Goal: Task Accomplishment & Management: Complete application form

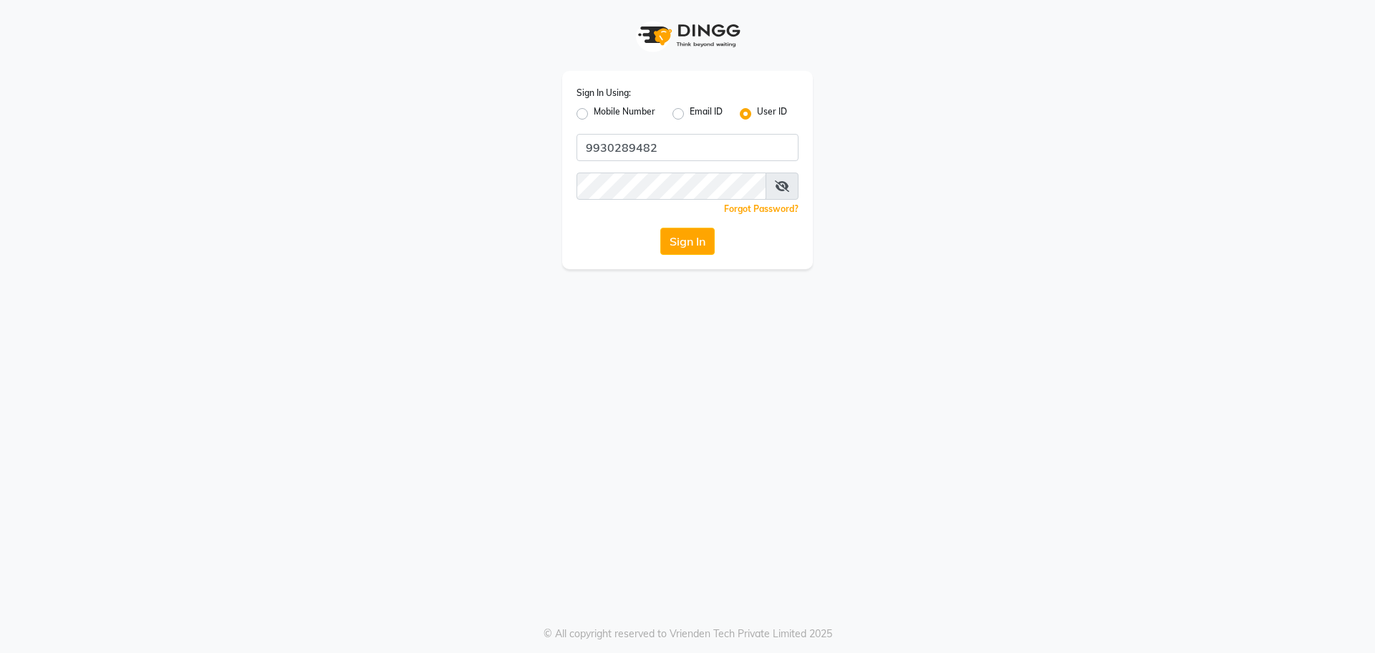
click at [695, 234] on button "Sign In" at bounding box center [688, 241] width 54 height 27
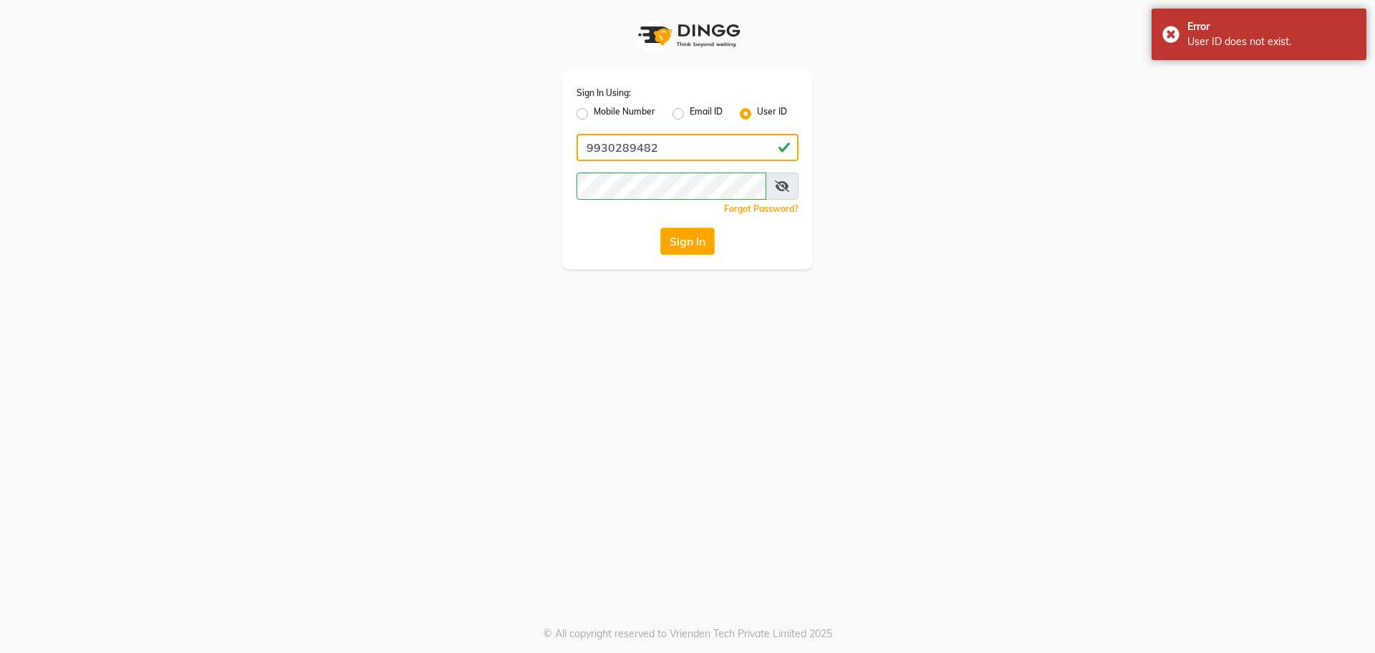
click at [726, 150] on input "9930289482" at bounding box center [688, 147] width 222 height 27
type input "Backstage"
click at [687, 236] on button "Sign In" at bounding box center [688, 241] width 54 height 27
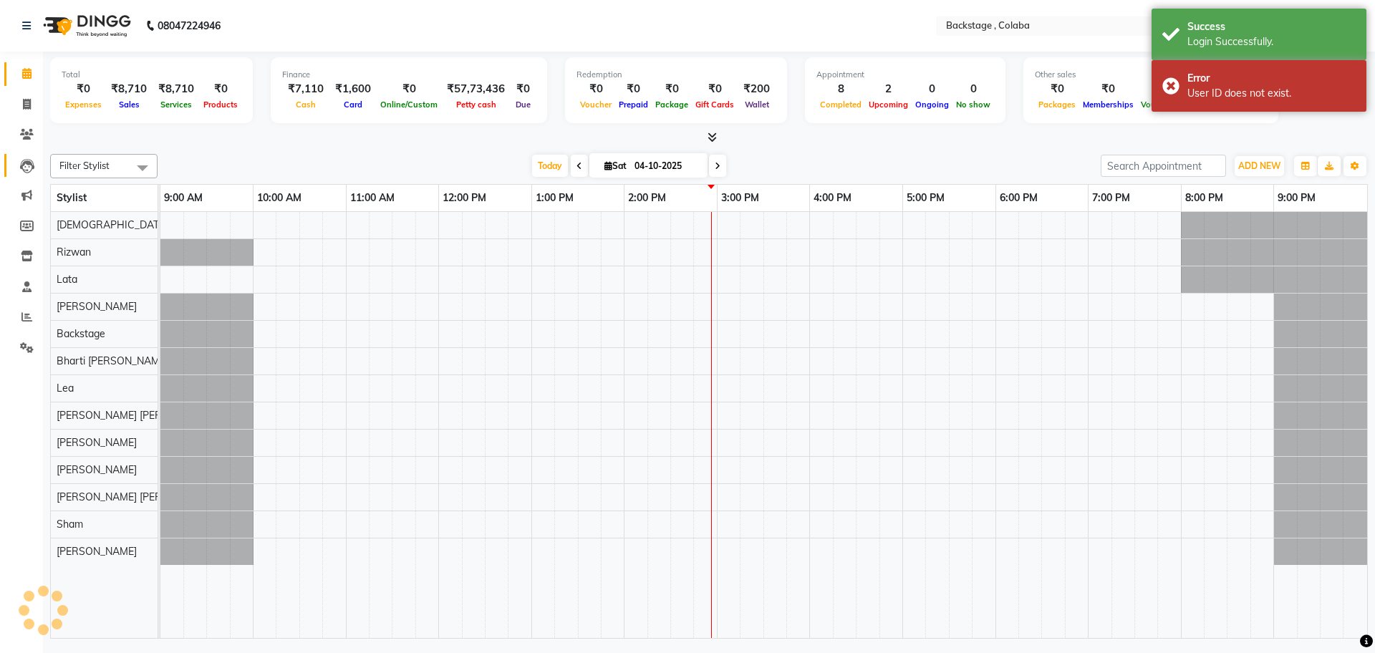
select select "en"
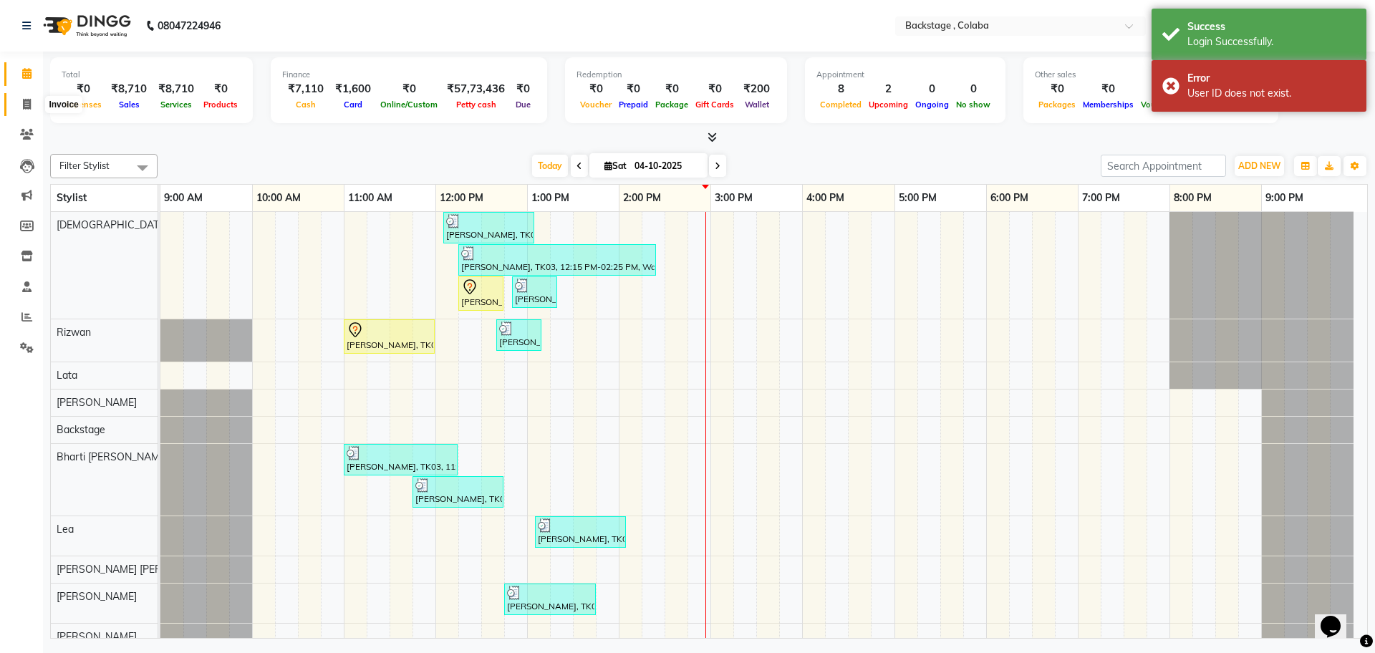
click at [26, 109] on icon at bounding box center [27, 104] width 8 height 11
select select "service"
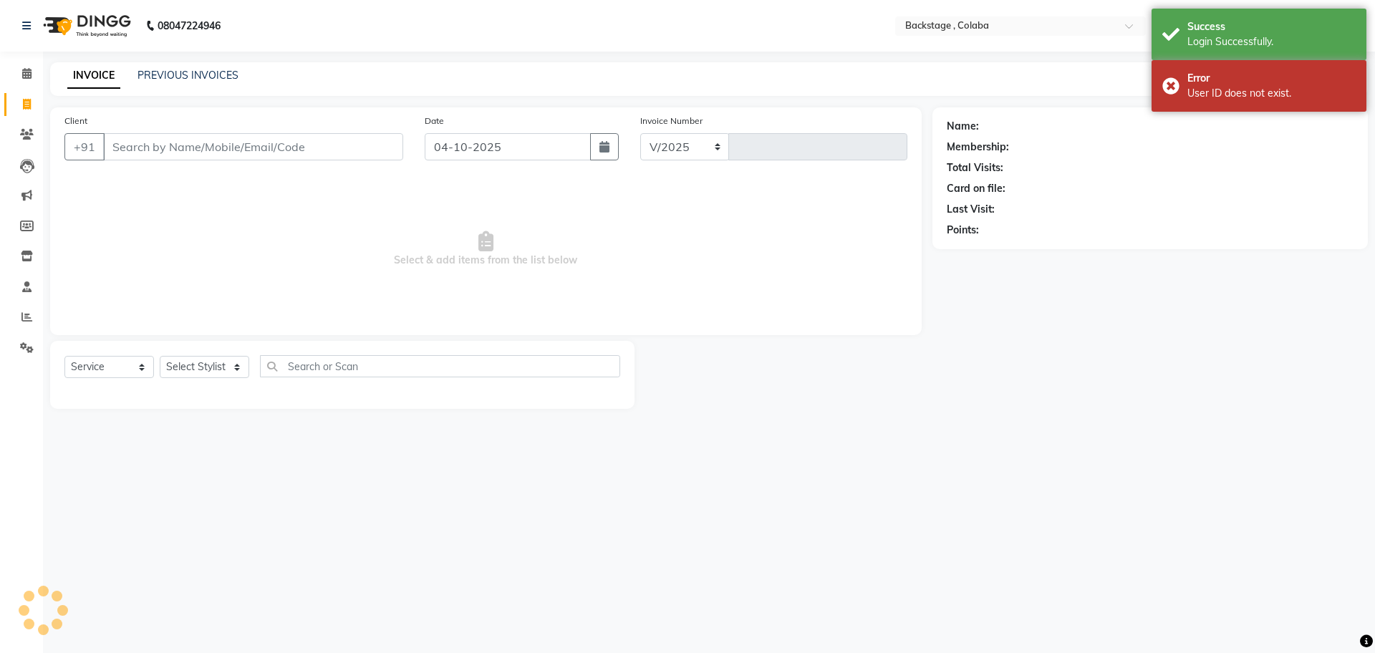
select select "5451"
type input "2291"
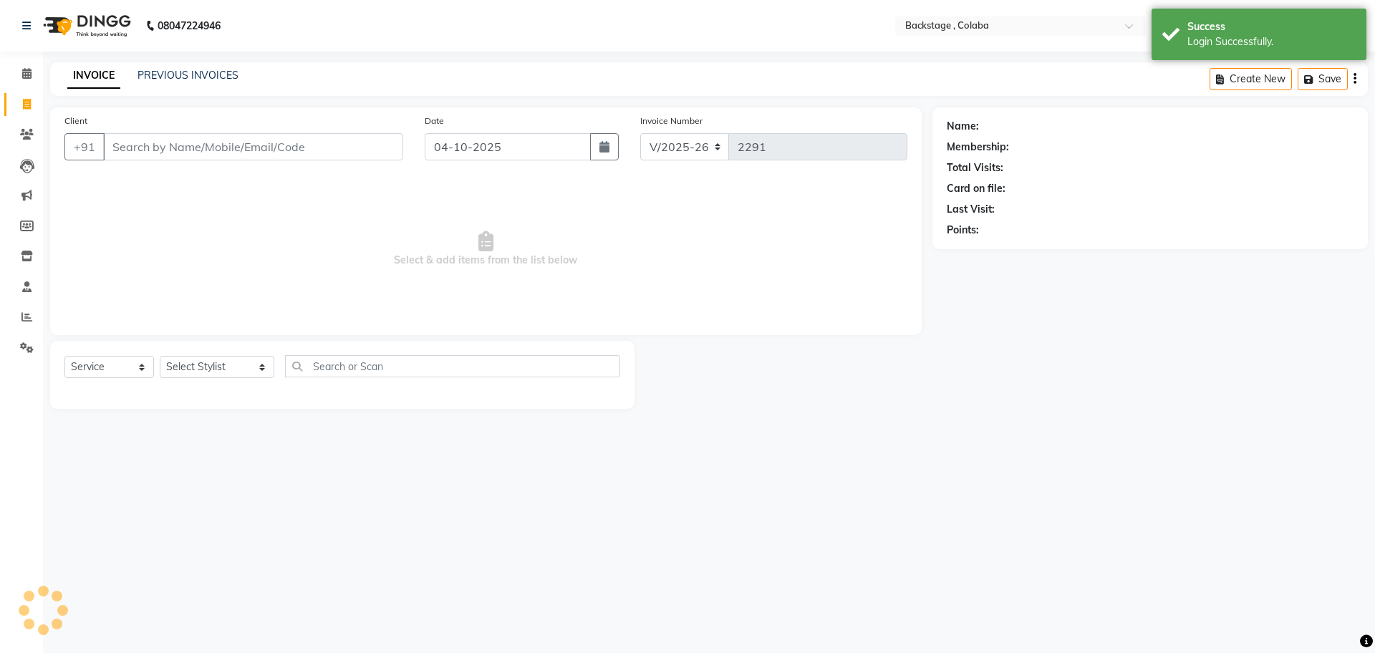
click at [183, 67] on div "INVOICE PREVIOUS INVOICES Create New Save" at bounding box center [709, 79] width 1318 height 34
click at [173, 72] on link "PREVIOUS INVOICES" at bounding box center [188, 75] width 101 height 13
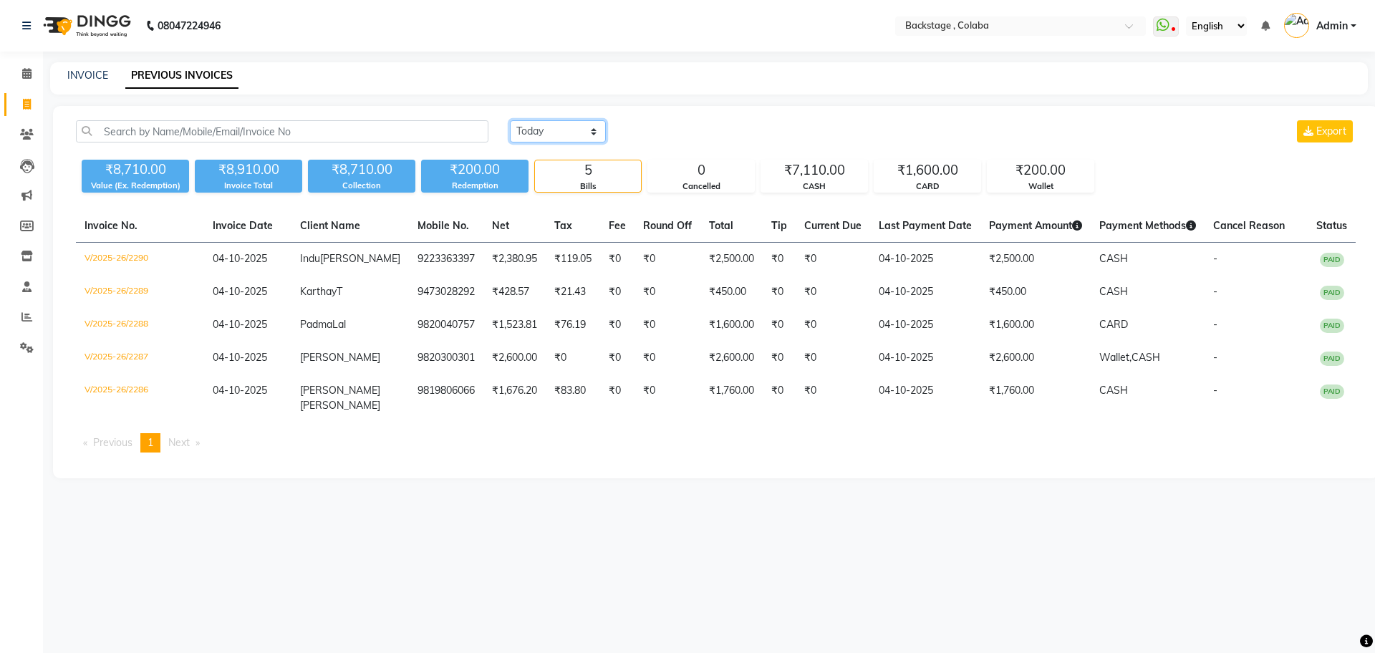
drag, startPoint x: 576, startPoint y: 123, endPoint x: 562, endPoint y: 173, distance: 51.5
click at [562, 173] on div "Today Yesterday Custom Range Export ₹8,710.00 Value (Ex. Redemption) ₹8,910.00 …" at bounding box center [715, 156] width 1297 height 72
select select "yesterday"
click at [510, 120] on select "Today Yesterday Custom Range" at bounding box center [558, 131] width 96 height 22
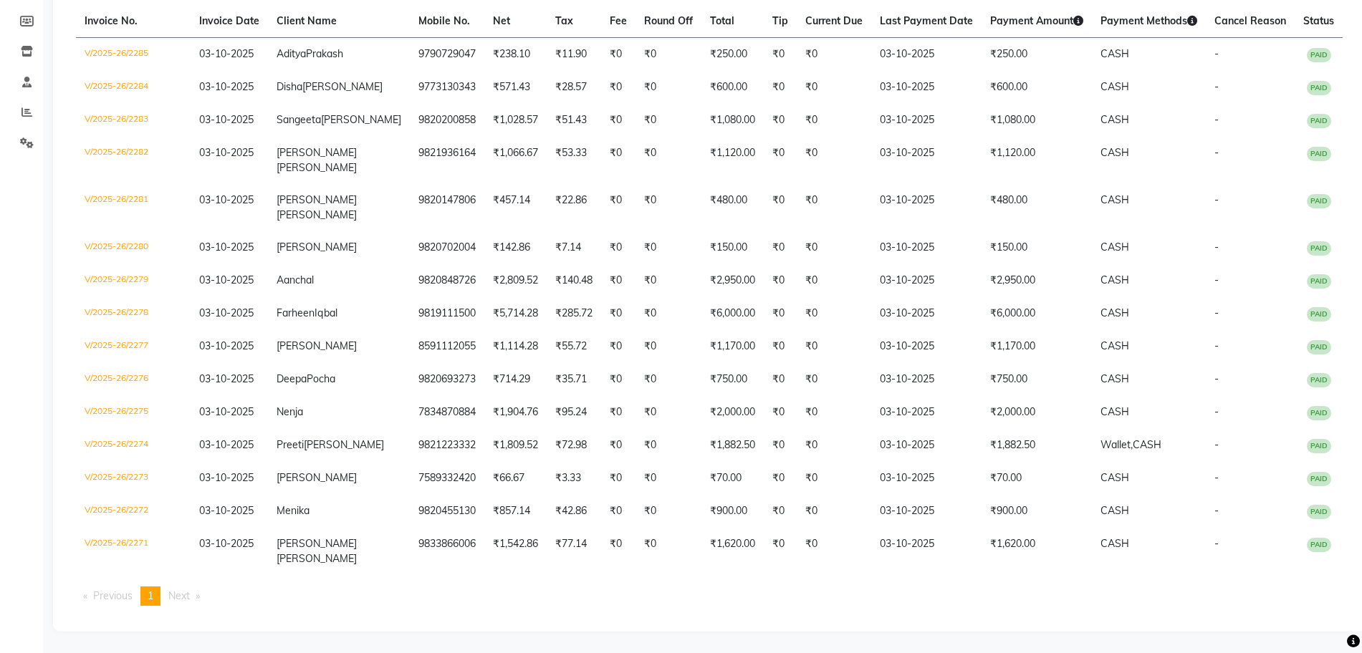
scroll to position [277, 0]
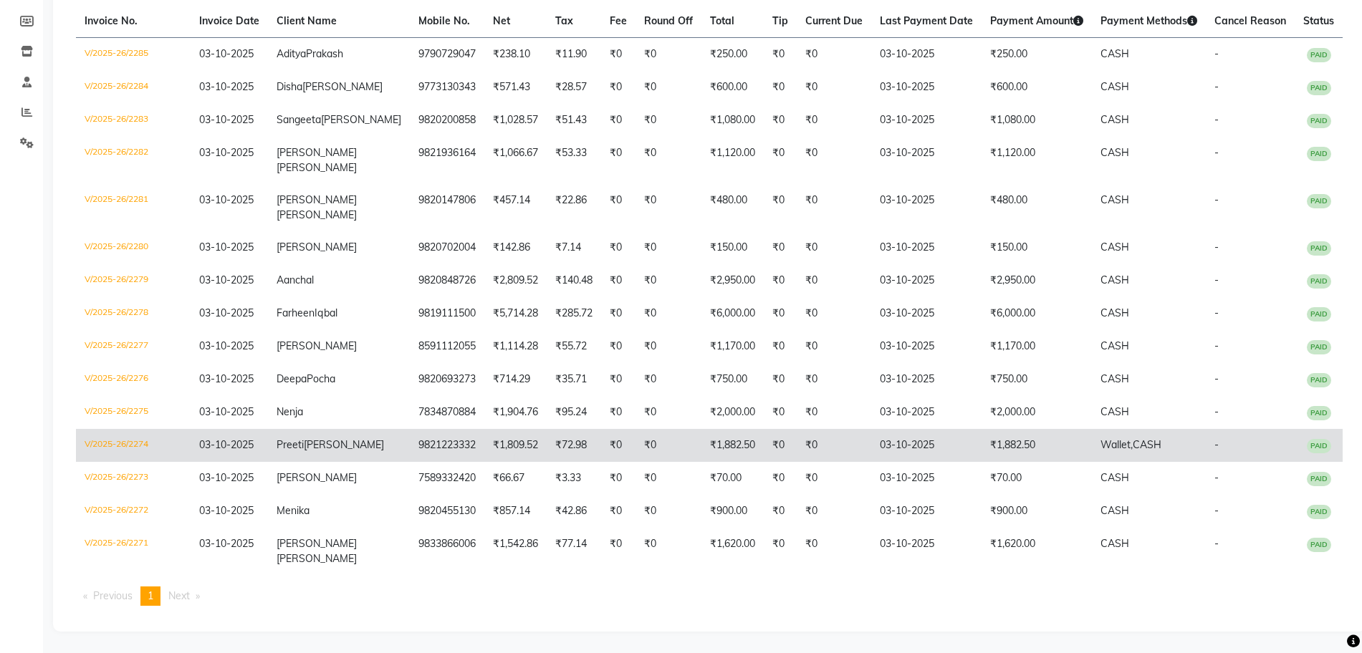
drag, startPoint x: 726, startPoint y: 443, endPoint x: 732, endPoint y: 448, distance: 8.2
click at [732, 448] on td "₹1,882.50" at bounding box center [732, 445] width 62 height 33
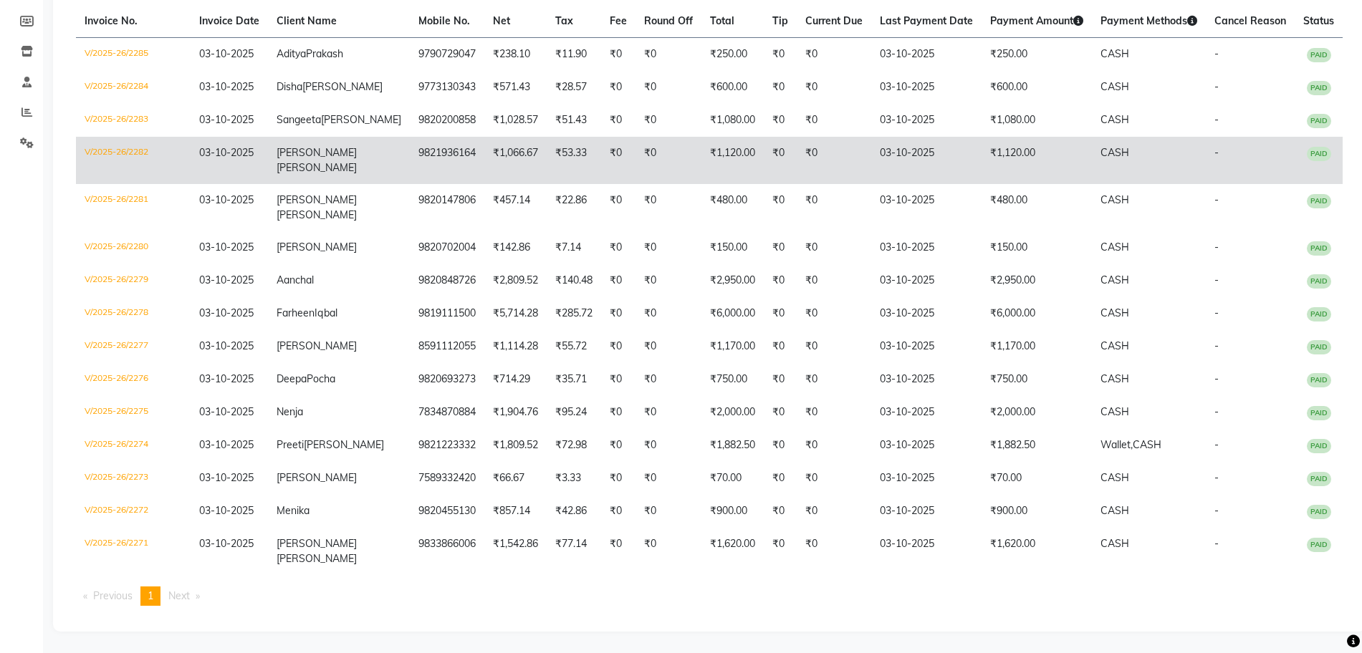
scroll to position [0, 0]
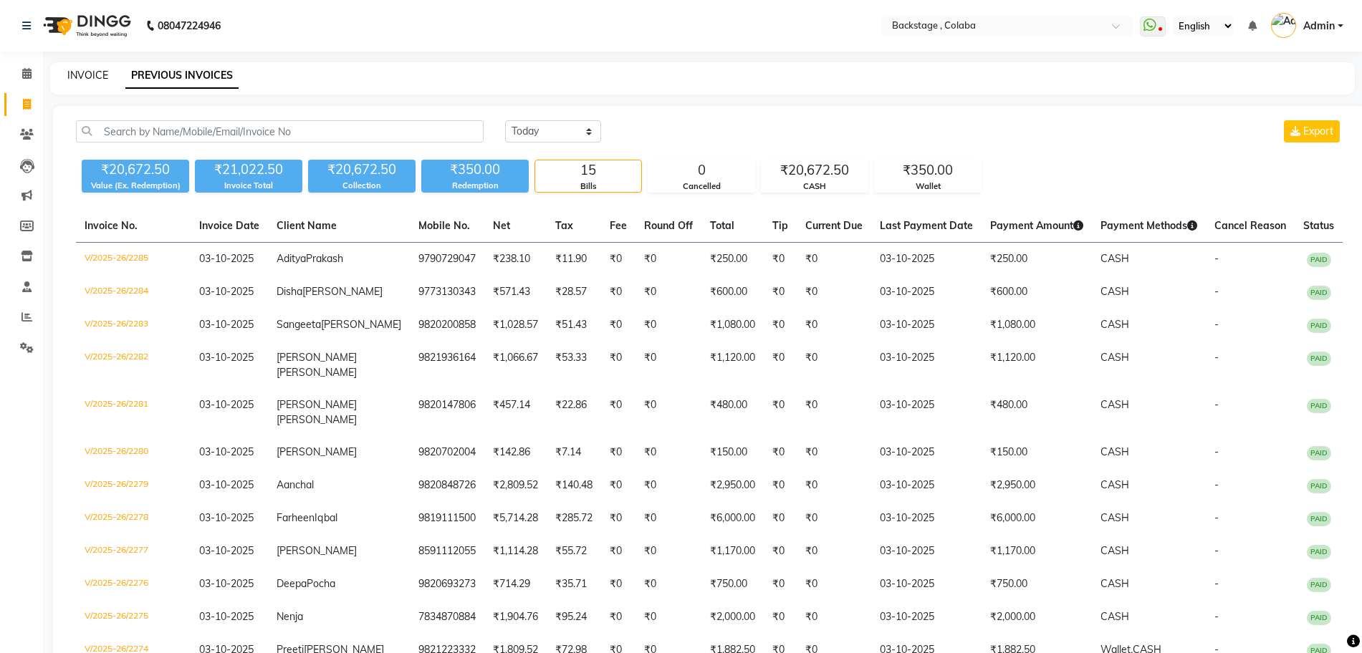
click at [82, 76] on link "INVOICE" at bounding box center [87, 75] width 41 height 13
select select "service"
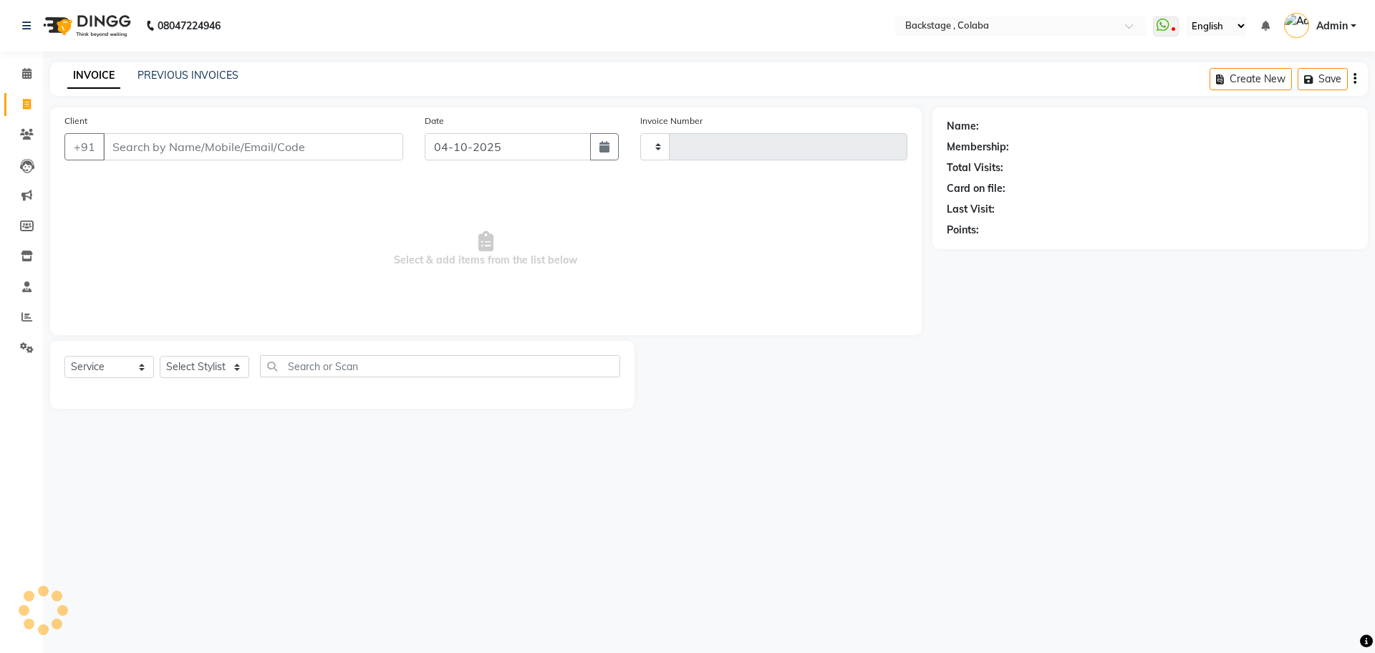
type input "2291"
select select "5451"
drag, startPoint x: 320, startPoint y: 375, endPoint x: 320, endPoint y: 359, distance: 15.8
click at [322, 360] on input "text" at bounding box center [452, 366] width 335 height 22
type input "h"
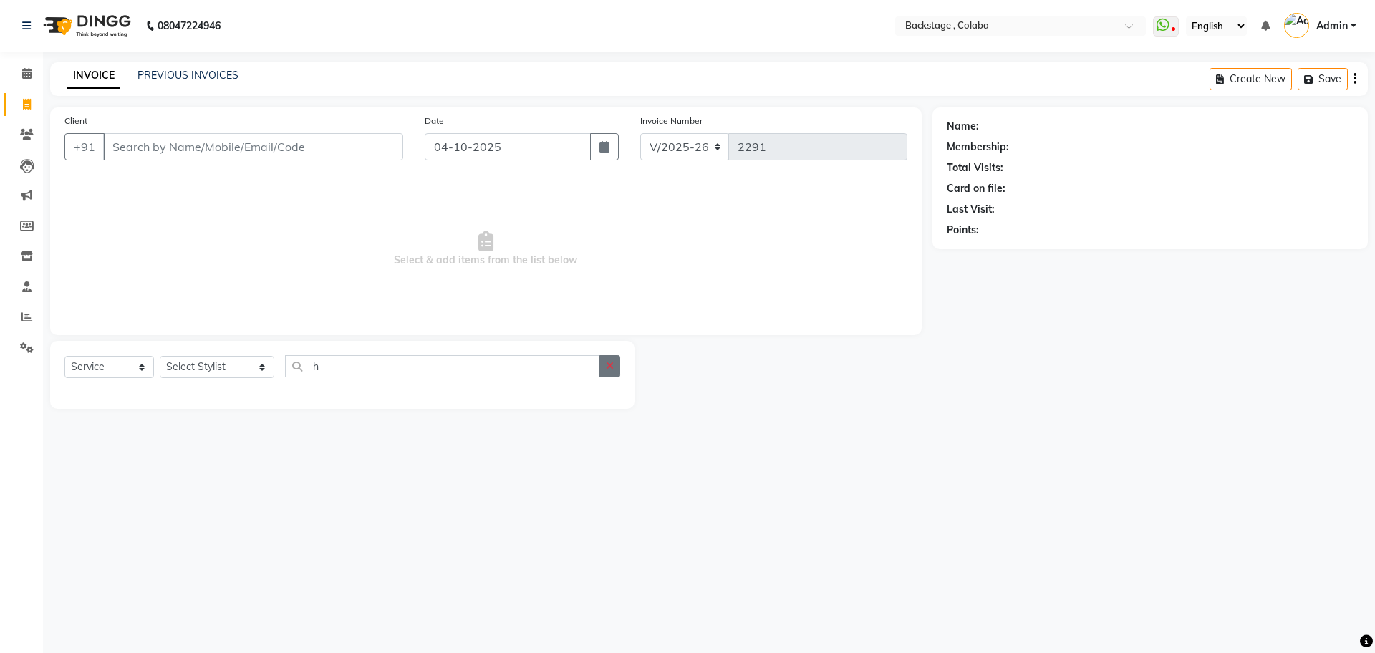
click at [608, 365] on icon "button" at bounding box center [610, 366] width 8 height 10
click at [281, 136] on input "Client" at bounding box center [253, 146] width 300 height 27
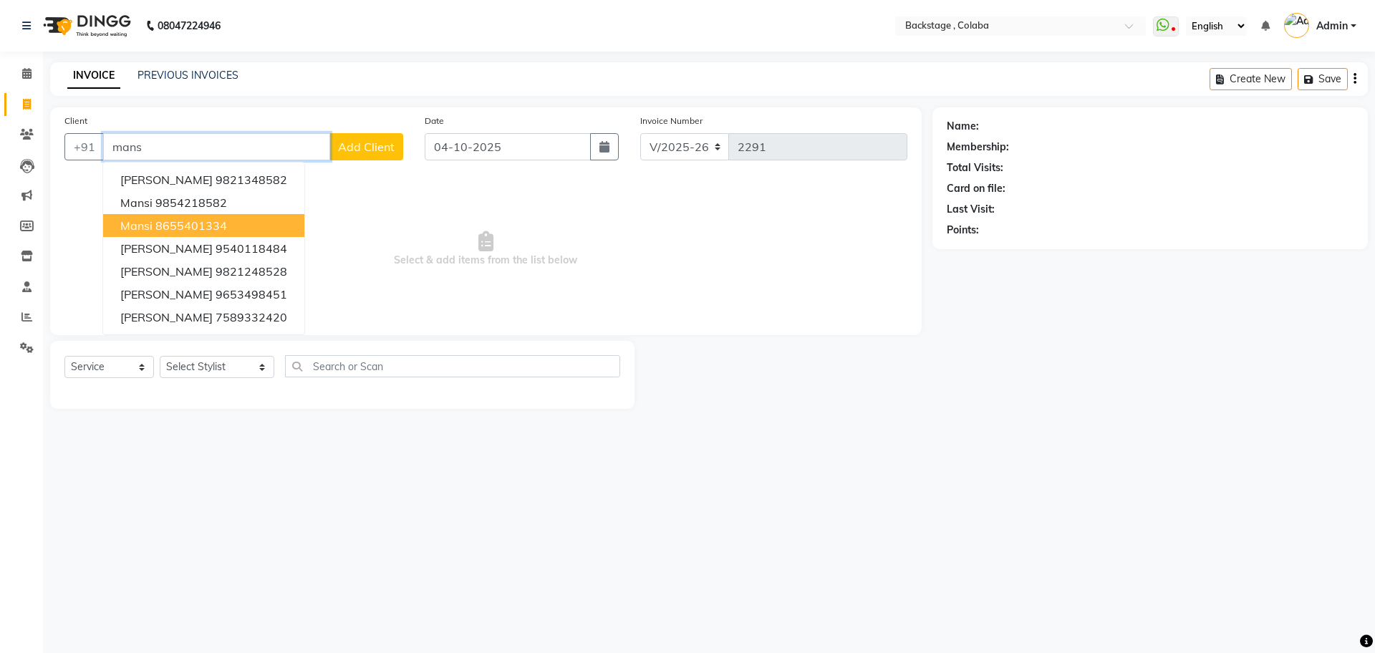
click at [187, 228] on ngb-highlight "8655401334" at bounding box center [191, 225] width 72 height 14
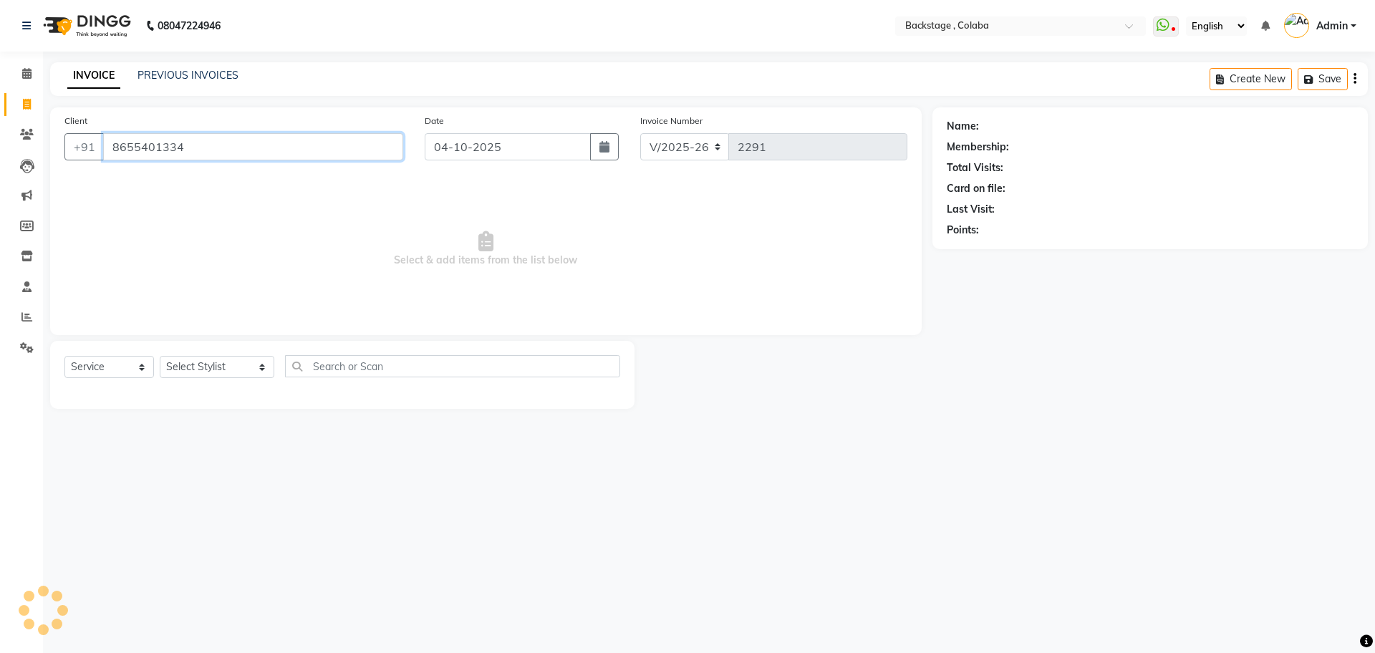
type input "8655401334"
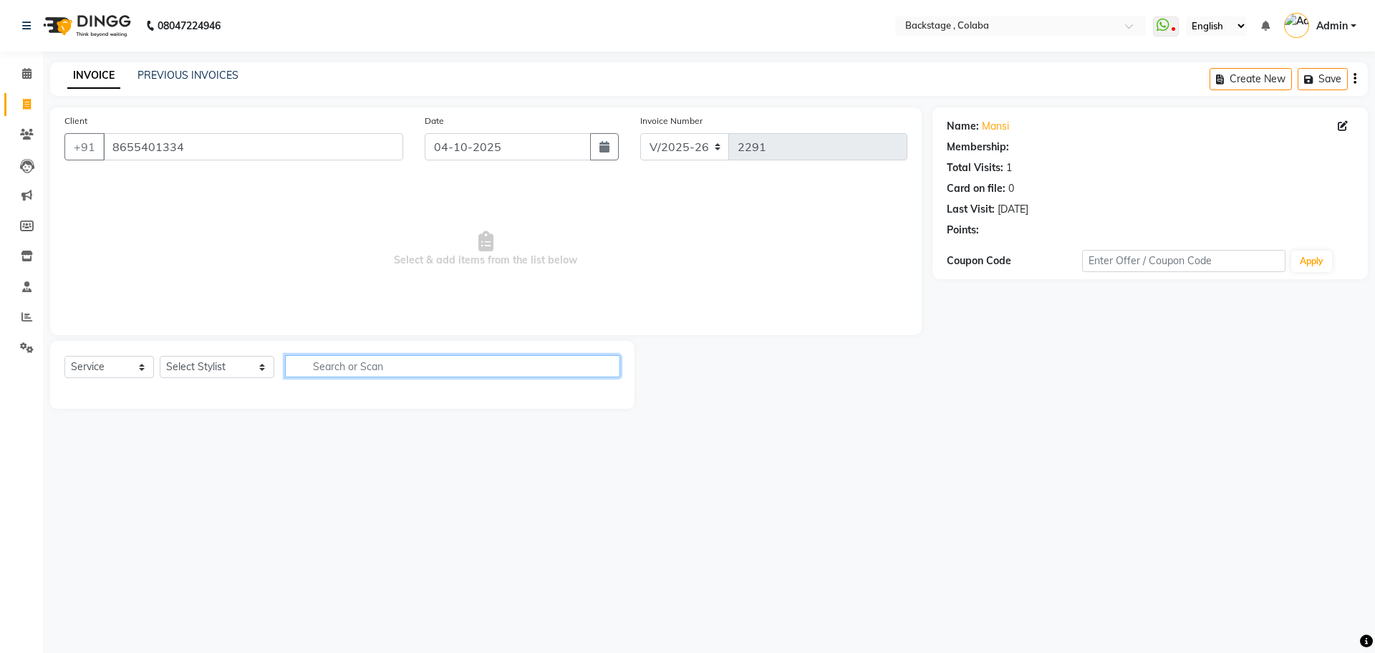
click at [322, 366] on input "text" at bounding box center [452, 366] width 335 height 22
click at [991, 127] on link "Mansi" at bounding box center [995, 126] width 27 height 15
click at [324, 372] on input "hair" at bounding box center [442, 366] width 315 height 22
type input "h"
type input "Hair"
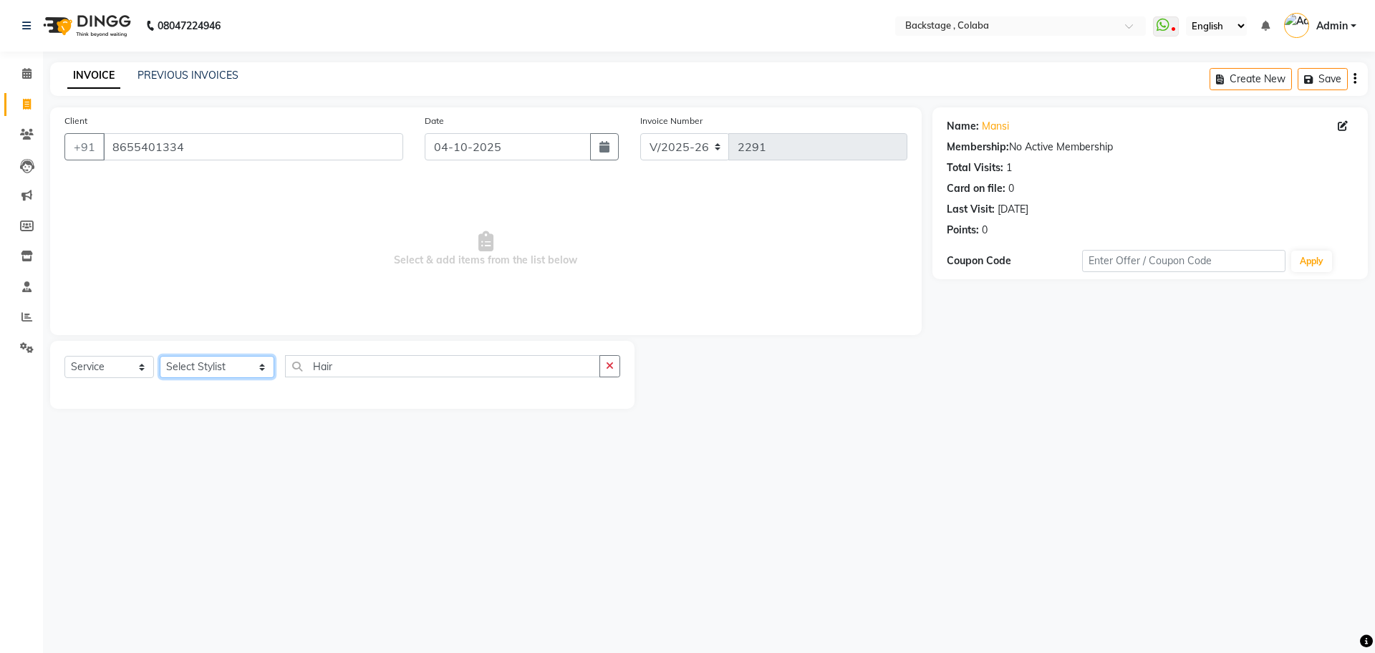
click at [232, 373] on select "Select Stylist Backstage Bharti Nitesh Gohar Jayesh Anil Karekar Kalavati Sharm…" at bounding box center [217, 367] width 115 height 22
select select "36480"
click at [160, 356] on select "Select Stylist Backstage Bharti Nitesh Gohar Jayesh Anil Karekar Kalavati Sharm…" at bounding box center [217, 367] width 115 height 22
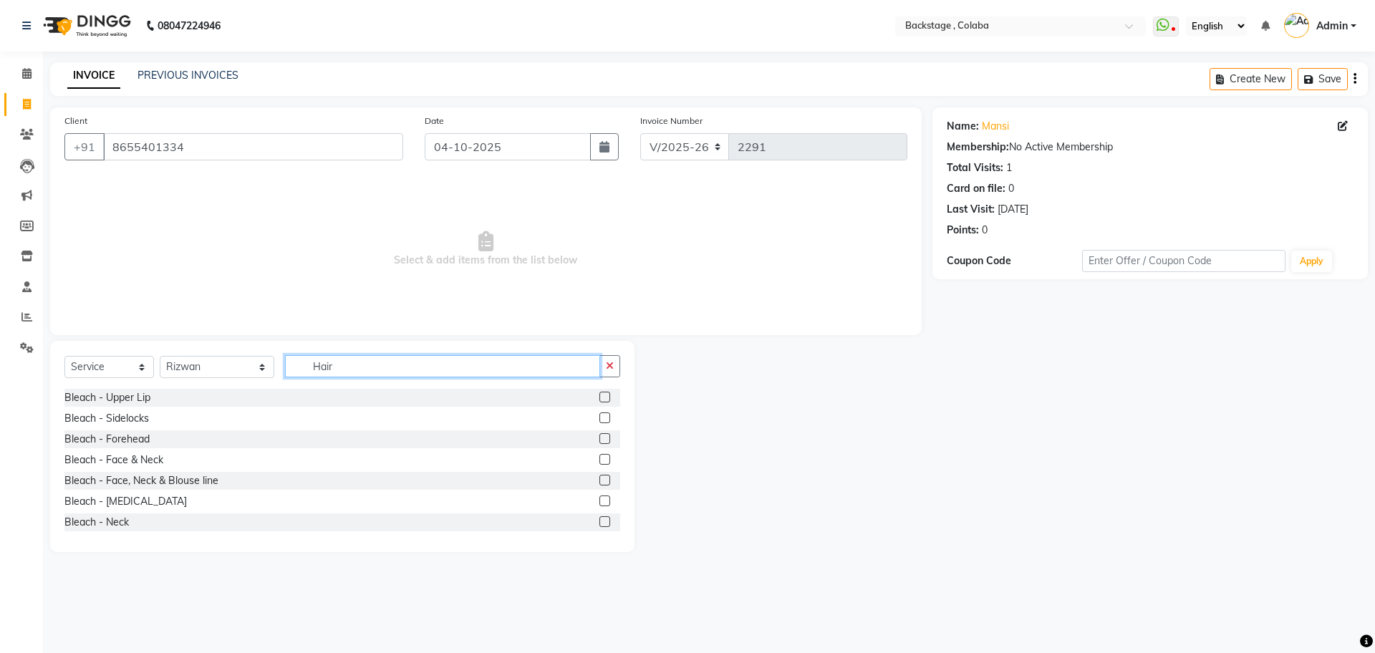
click at [322, 370] on input "Hair" at bounding box center [442, 366] width 315 height 22
type input "Hair"
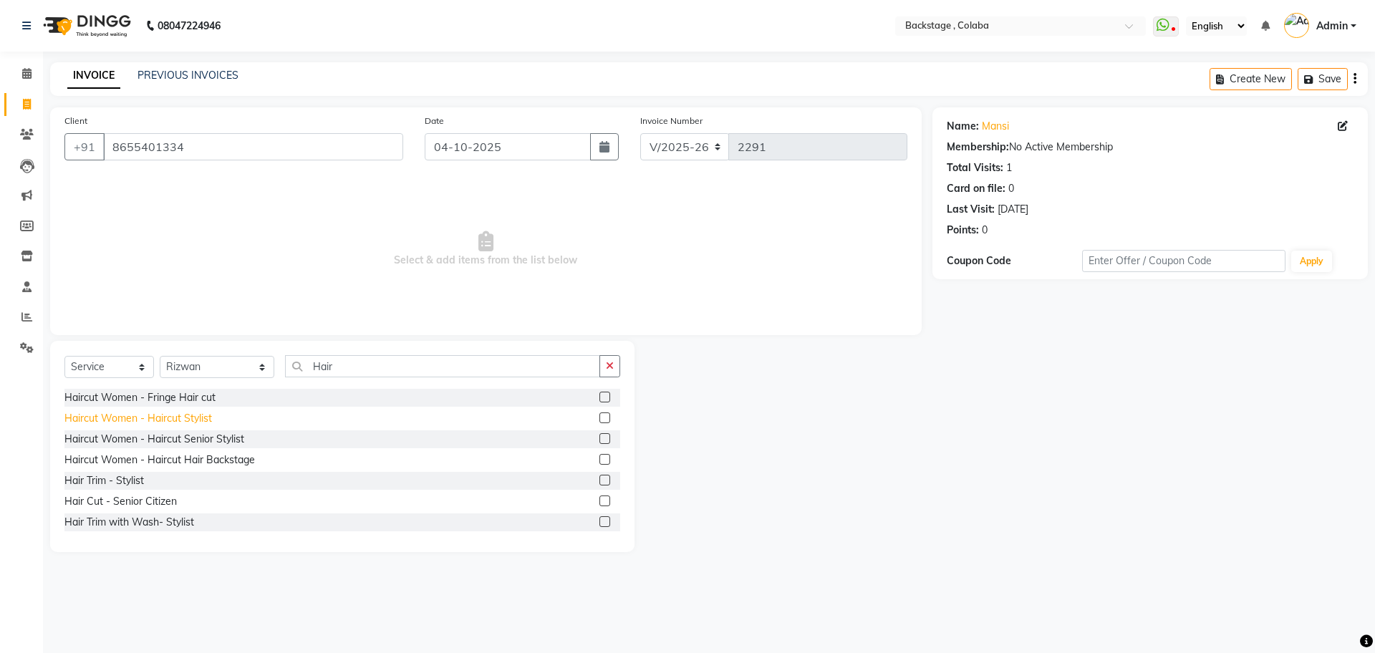
click at [189, 413] on div "Haircut Women - Haircut Stylist" at bounding box center [138, 418] width 148 height 15
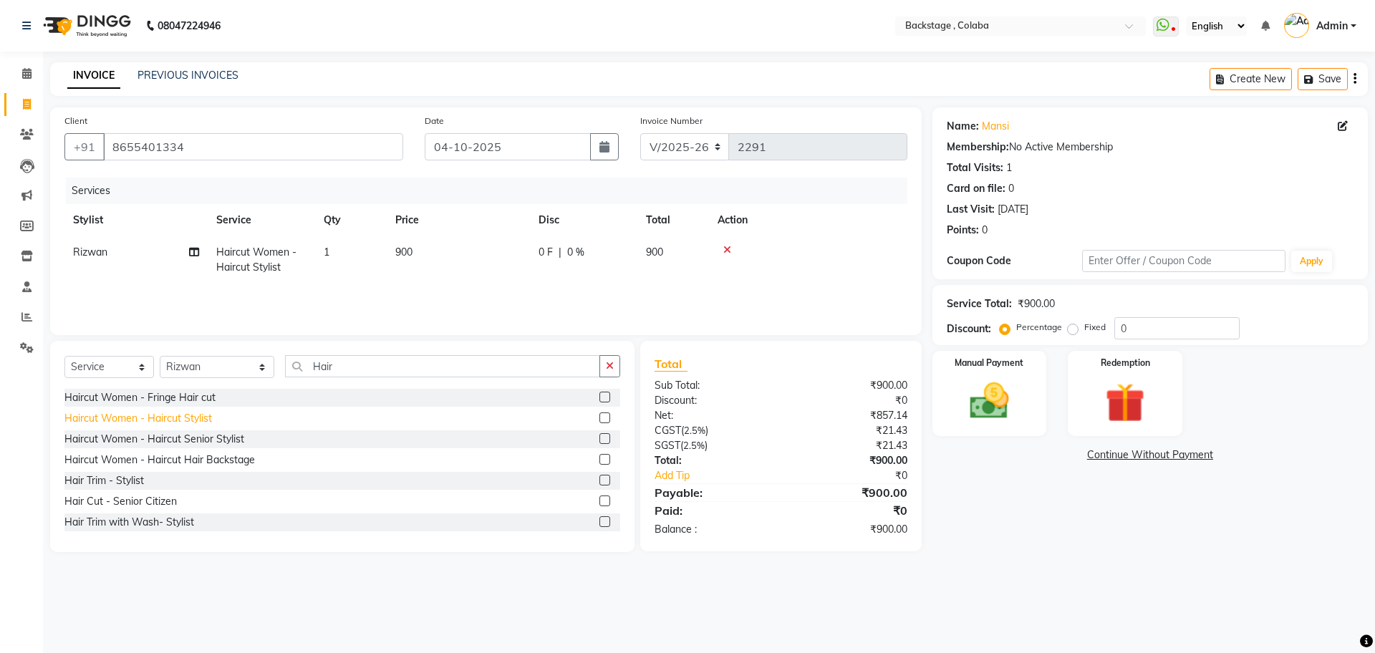
click at [122, 418] on div "Haircut Women - Haircut Stylist" at bounding box center [138, 418] width 148 height 15
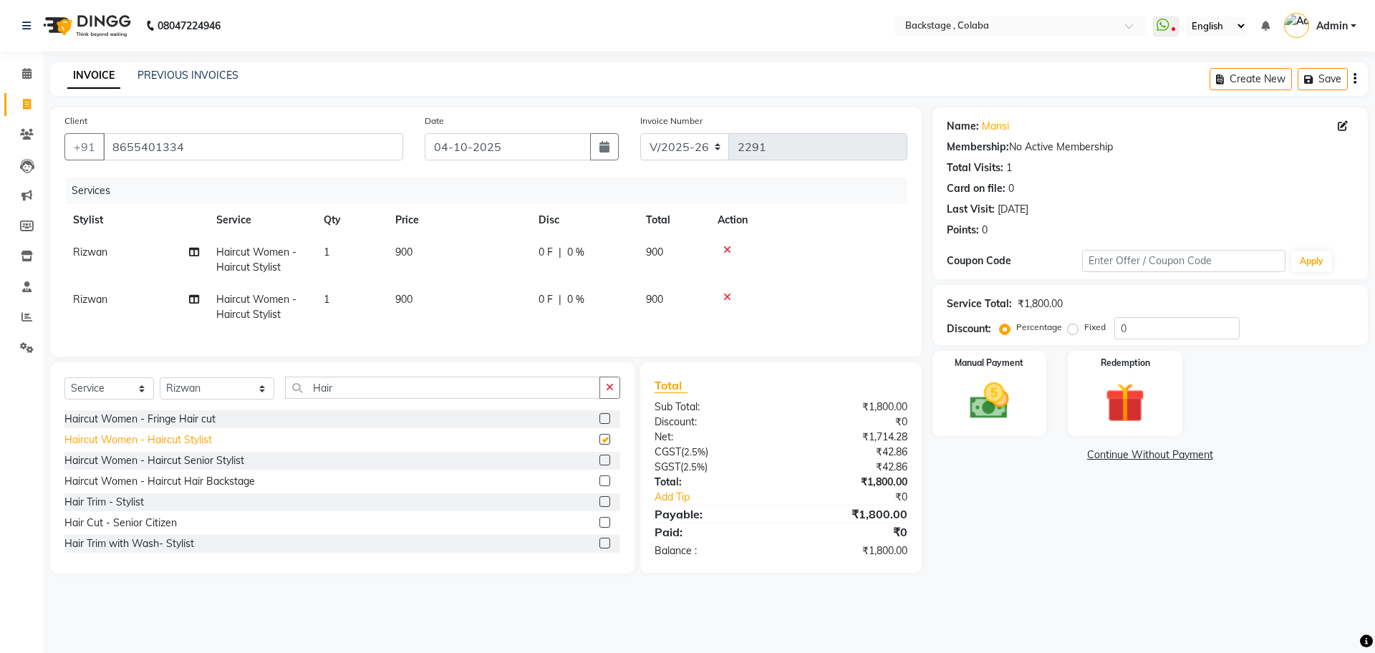
checkbox input "false"
click at [729, 250] on icon at bounding box center [728, 250] width 8 height 10
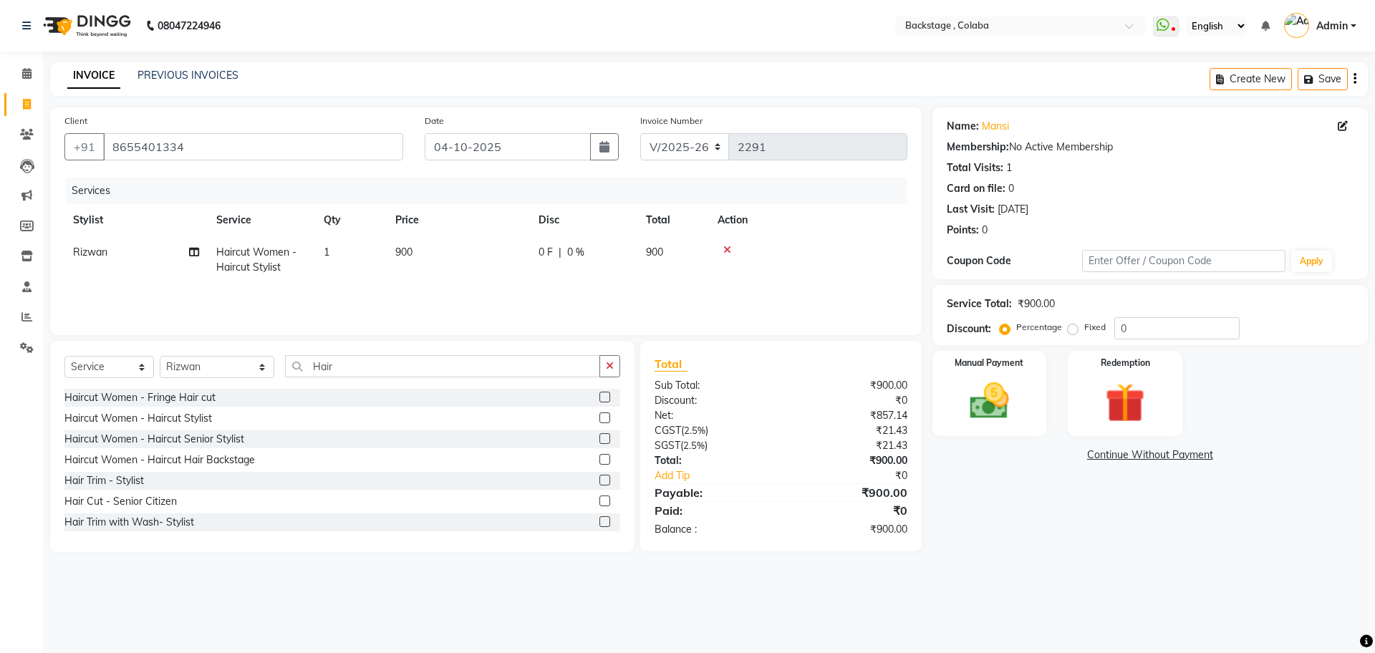
click at [729, 250] on icon at bounding box center [728, 250] width 8 height 10
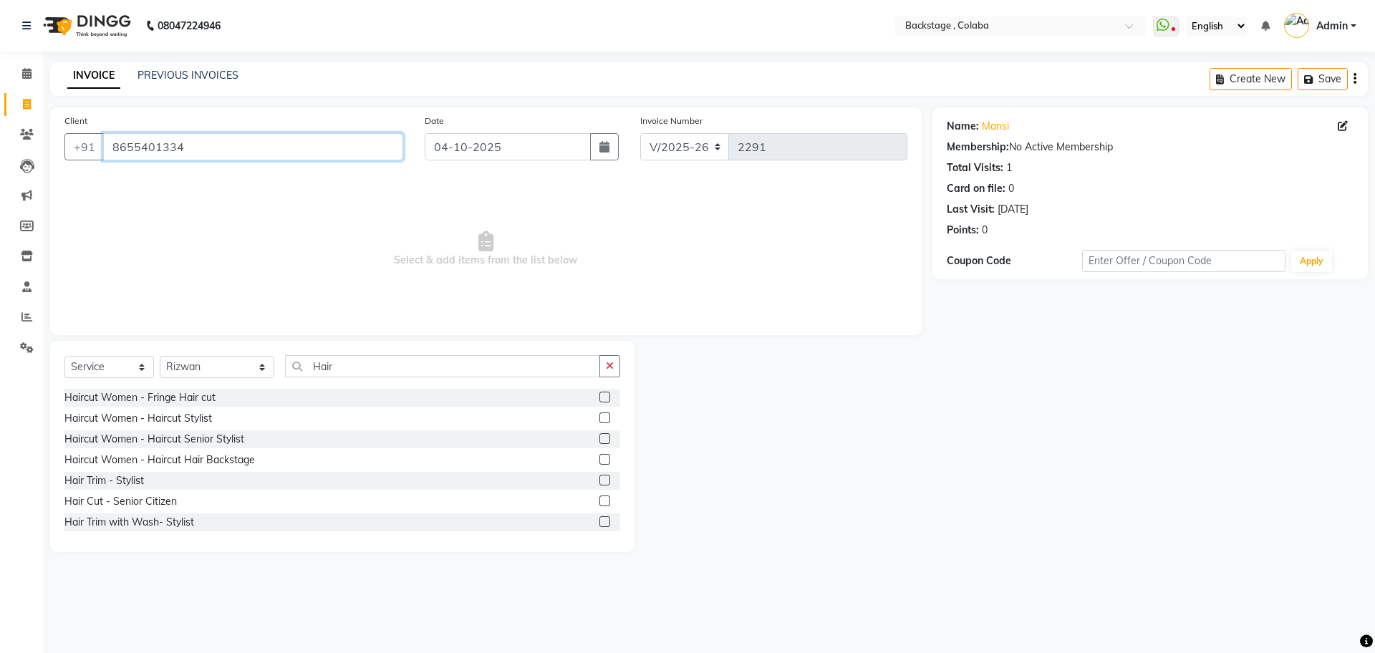
click at [369, 149] on input "8655401334" at bounding box center [253, 146] width 300 height 27
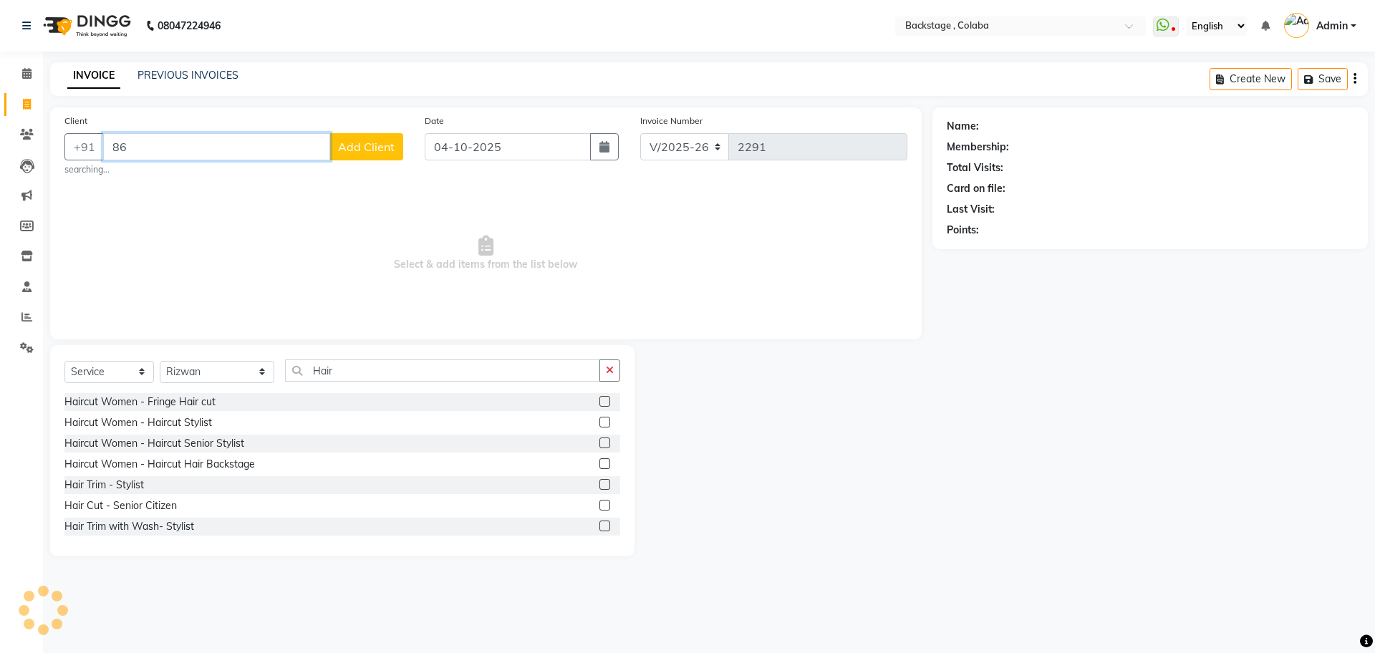
type input "8"
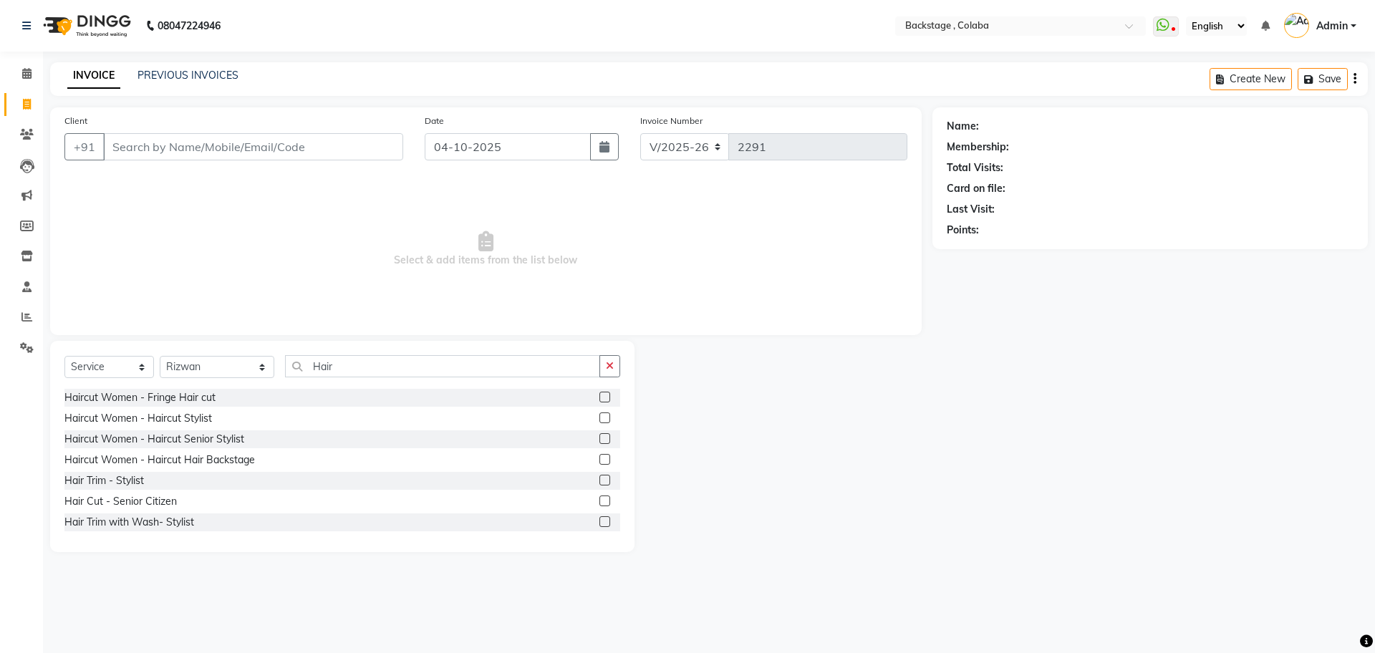
click at [617, 357] on button "button" at bounding box center [610, 366] width 21 height 22
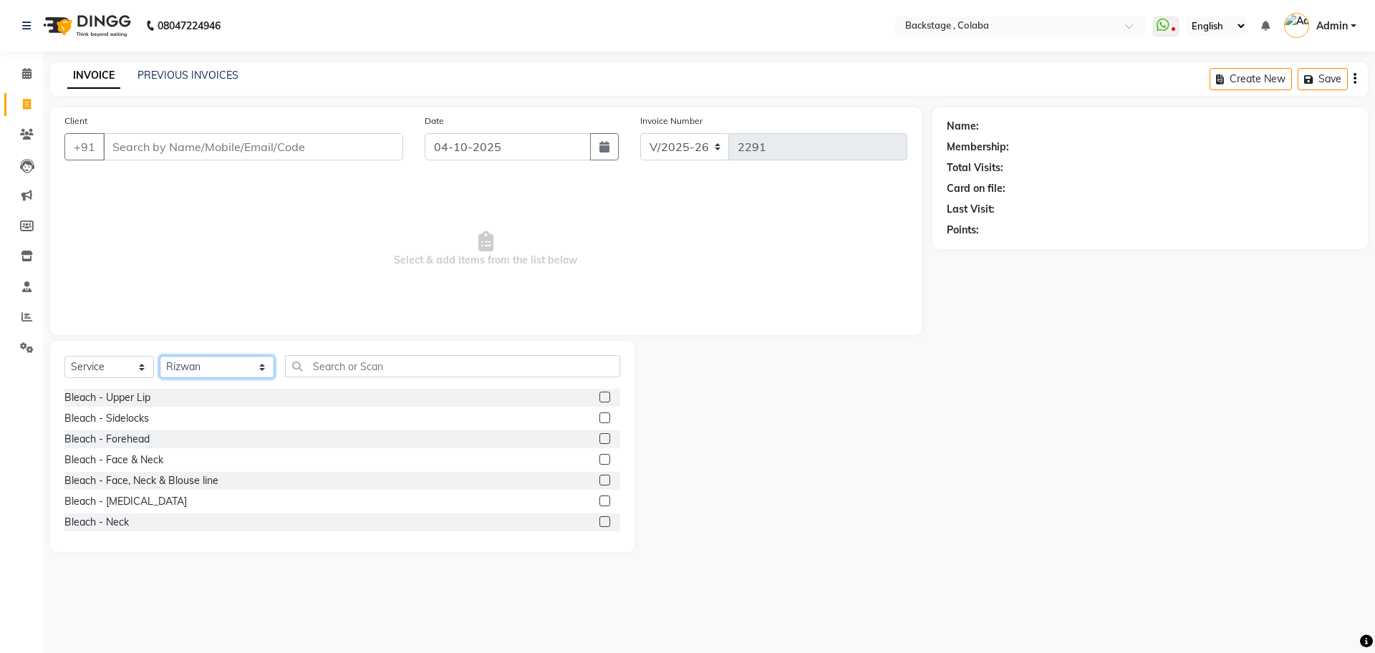
click at [243, 360] on select "Select Stylist Backstage Bharti Nitesh Gohar Jayesh Anil Karekar Kalavati Sharm…" at bounding box center [217, 367] width 115 height 22
select select
click at [160, 356] on select "Select Stylist Backstage Bharti Nitesh Gohar Jayesh Anil Karekar Kalavati Sharm…" at bounding box center [217, 367] width 115 height 22
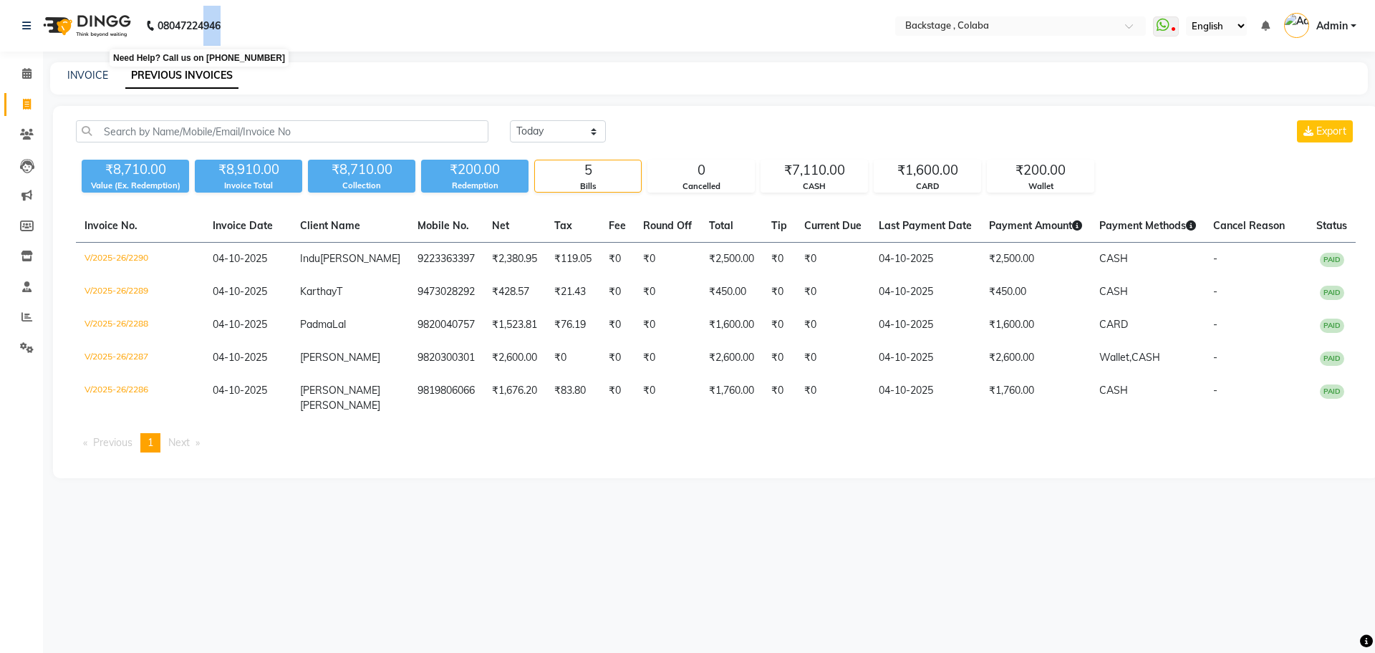
click at [227, 27] on div "08047224946 Need Help? Call us on 08047224946" at bounding box center [121, 26] width 220 height 40
drag, startPoint x: 592, startPoint y: 134, endPoint x: 585, endPoint y: 133, distance: 7.2
click at [592, 135] on select "Today Yesterday Custom Range" at bounding box center [558, 131] width 96 height 22
select select "yesterday"
click at [510, 120] on select "Today Yesterday Custom Range" at bounding box center [558, 131] width 96 height 22
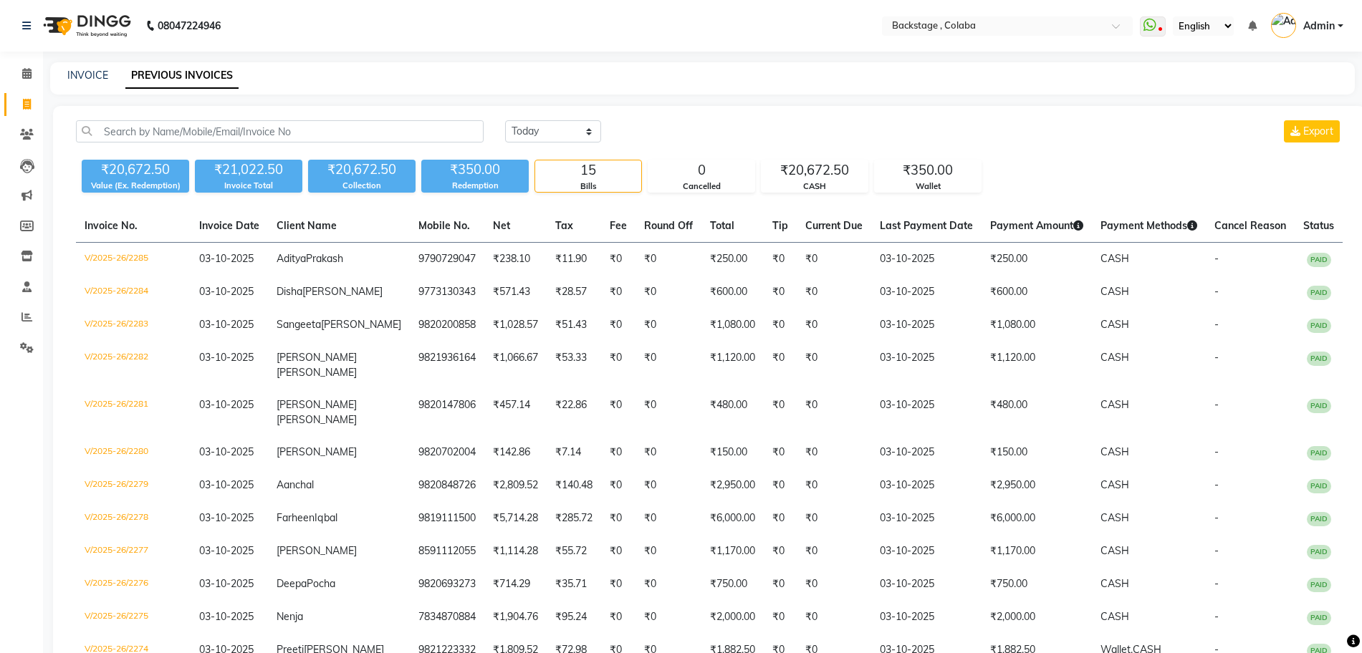
click at [634, 115] on div "Today Yesterday Custom Range Export ₹20,672.50 Value (Ex. Redemption) ₹21,022.5…" at bounding box center [709, 471] width 1312 height 731
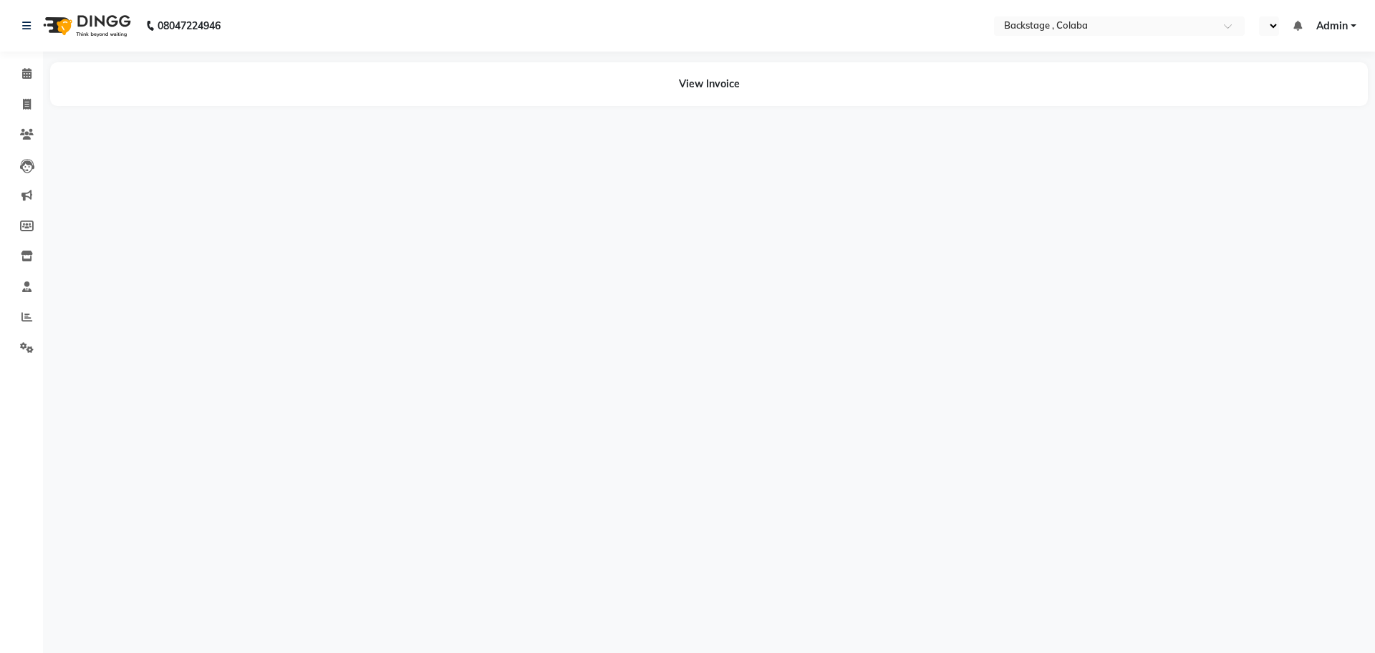
select select "en"
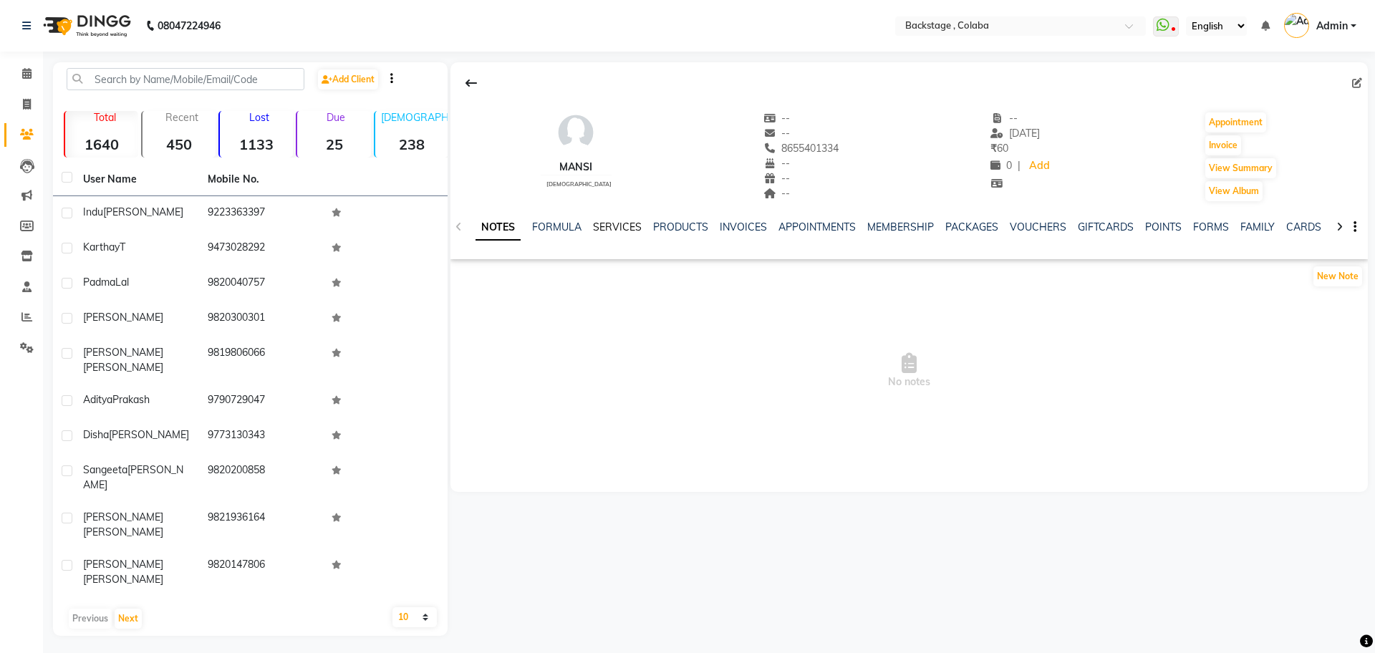
click at [602, 225] on link "SERVICES" at bounding box center [617, 227] width 49 height 13
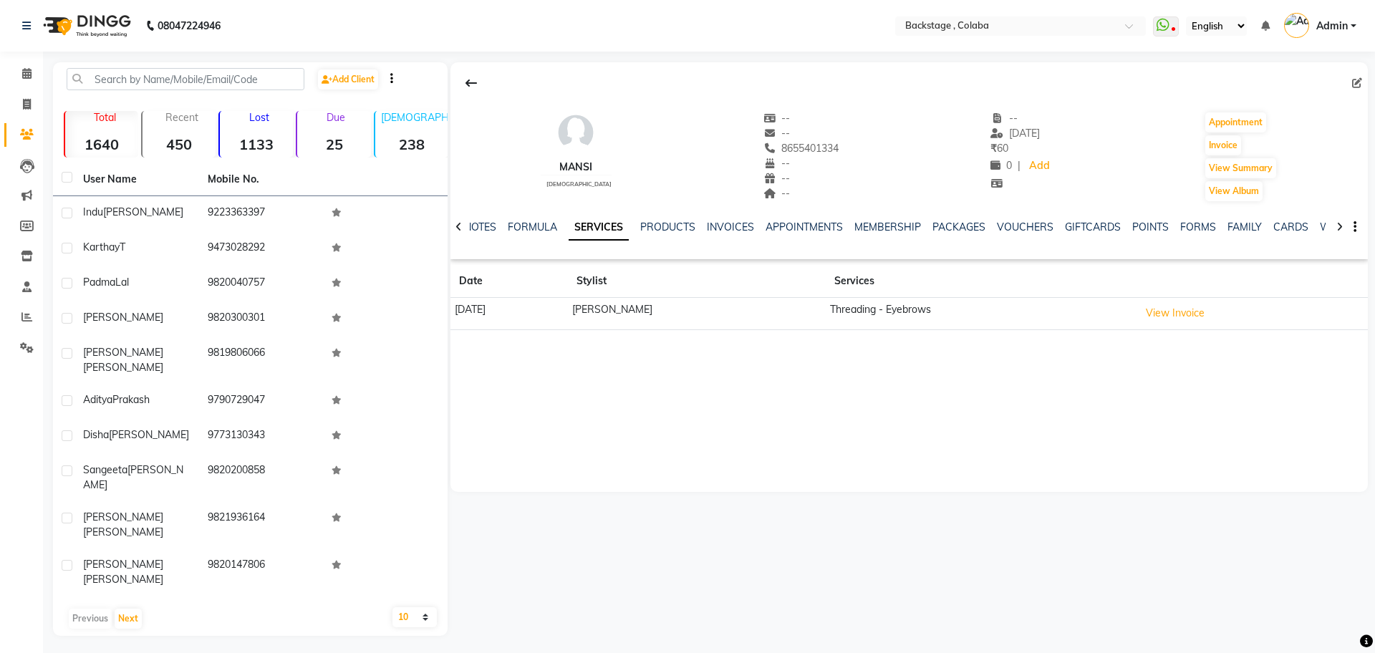
drag, startPoint x: 459, startPoint y: 83, endPoint x: 466, endPoint y: 92, distance: 11.3
click at [466, 92] on button at bounding box center [471, 82] width 30 height 27
